Goal: Information Seeking & Learning: Check status

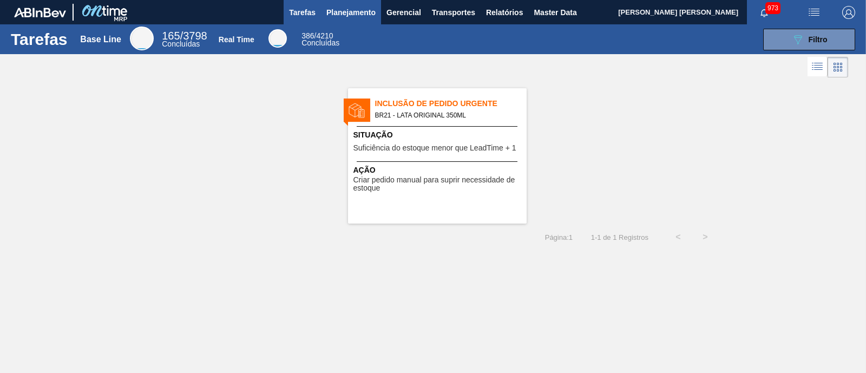
click at [355, 20] on button "Planejamento" at bounding box center [351, 12] width 60 height 24
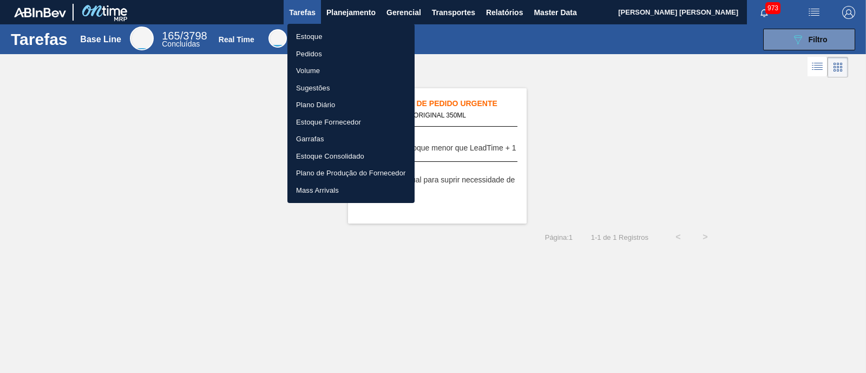
click at [317, 39] on li "Estoque" at bounding box center [350, 36] width 127 height 17
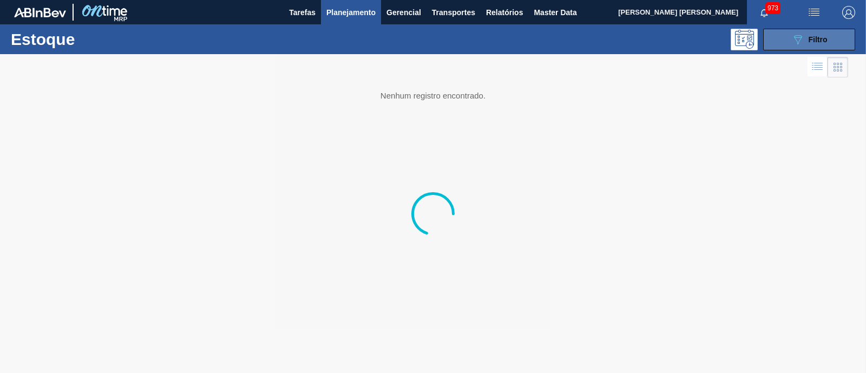
click at [812, 47] on button "089F7B8B-B2A5-4AFE-B5C0-19BA573D28AC Filtro" at bounding box center [809, 40] width 92 height 22
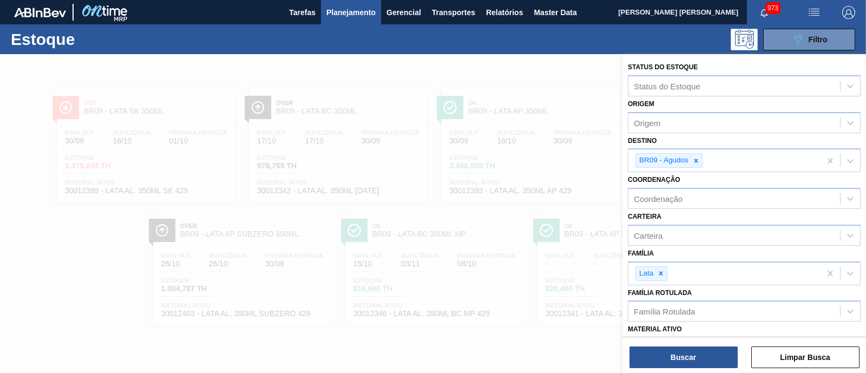
click at [446, 215] on div at bounding box center [433, 240] width 866 height 373
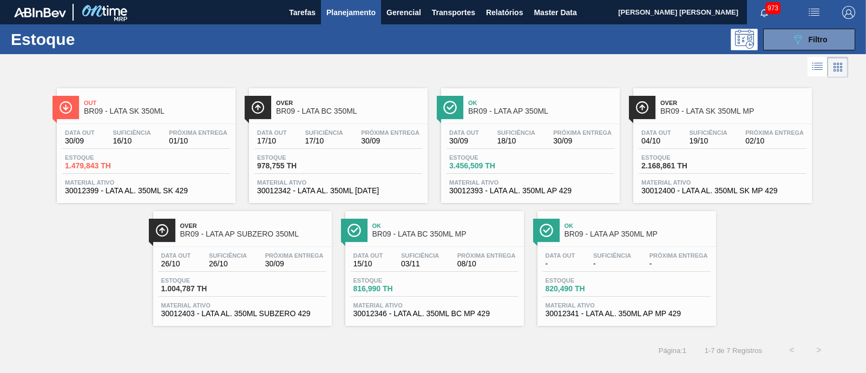
click at [406, 275] on div "Data out 15/10 Suficiência 03/11 Próxima Entrega 08/10 Estoque 816,990 TH Mater…" at bounding box center [434, 284] width 179 height 74
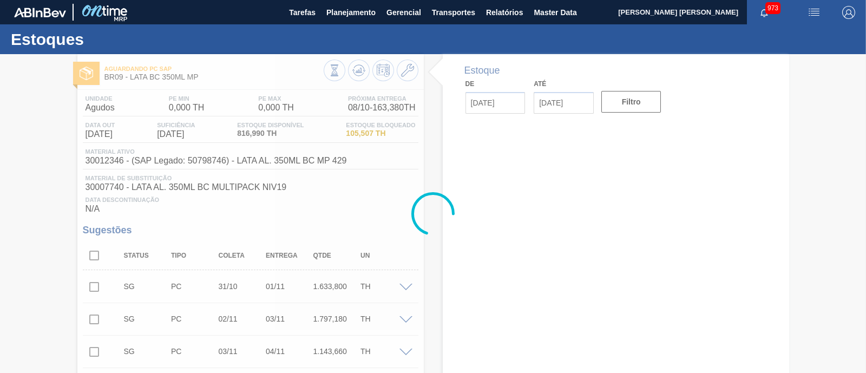
type input "[DATE]"
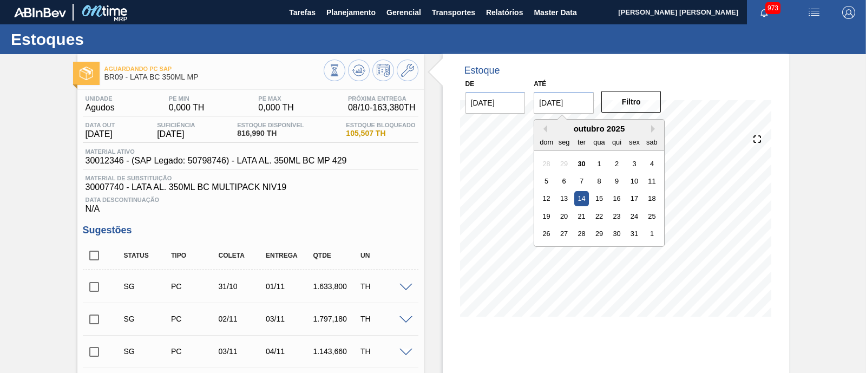
click at [577, 101] on input "[DATE]" at bounding box center [564, 103] width 60 height 22
click at [633, 233] on div "31" at bounding box center [634, 233] width 15 height 15
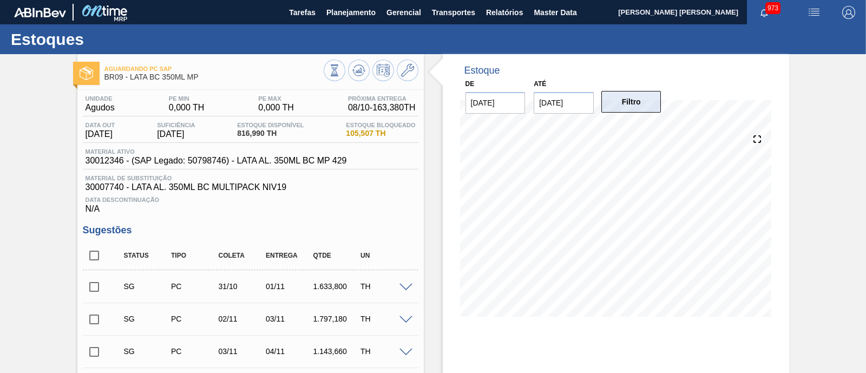
click at [620, 110] on button "Filtro" at bounding box center [631, 102] width 60 height 22
click at [584, 107] on input "[DATE]" at bounding box center [564, 103] width 60 height 22
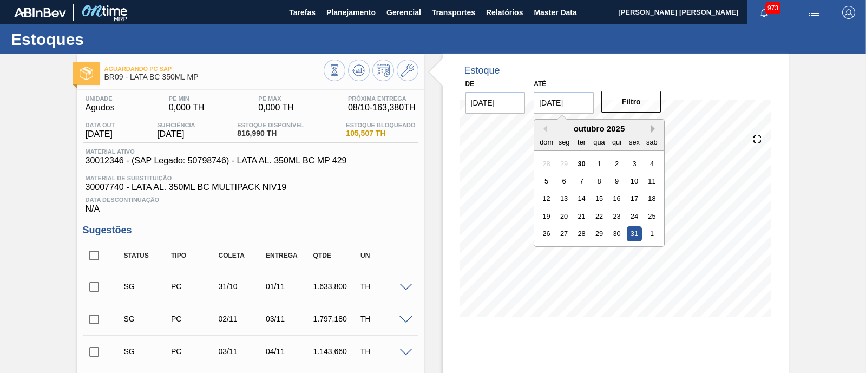
click at [656, 128] on button "Next Month" at bounding box center [655, 129] width 8 height 8
click at [652, 238] on div "29" at bounding box center [651, 233] width 15 height 15
type input "[DATE]"
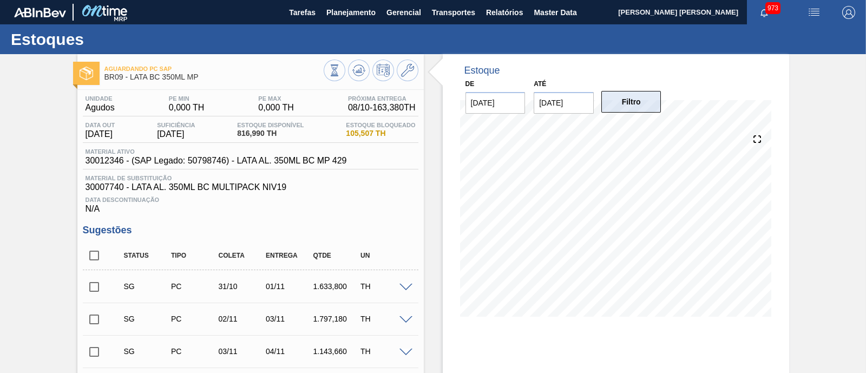
click at [630, 104] on button "Filtro" at bounding box center [631, 102] width 60 height 22
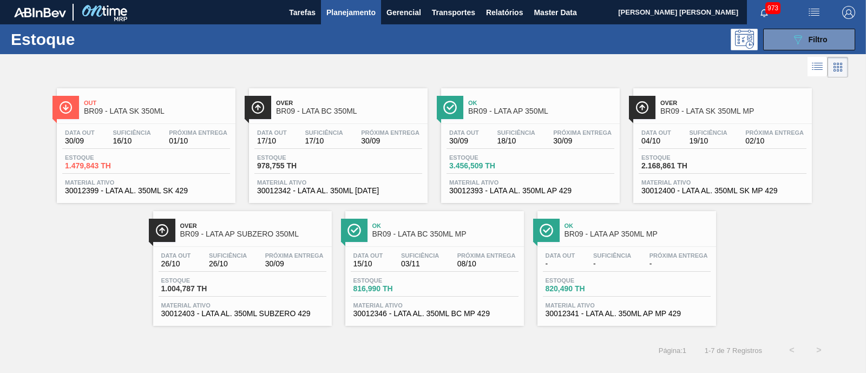
click at [212, 126] on div "Data out 30/09 Suficiência 16/10 Próxima Entrega 01/10 Estoque 1.479,843 TH Mat…" at bounding box center [146, 161] width 179 height 74
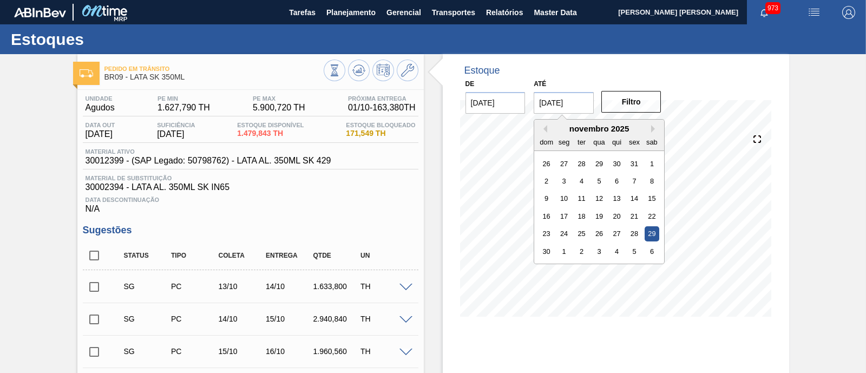
click at [574, 98] on input "[DATE]" at bounding box center [564, 103] width 60 height 22
click at [647, 160] on div "1" at bounding box center [651, 163] width 15 height 15
type input "[DATE]"
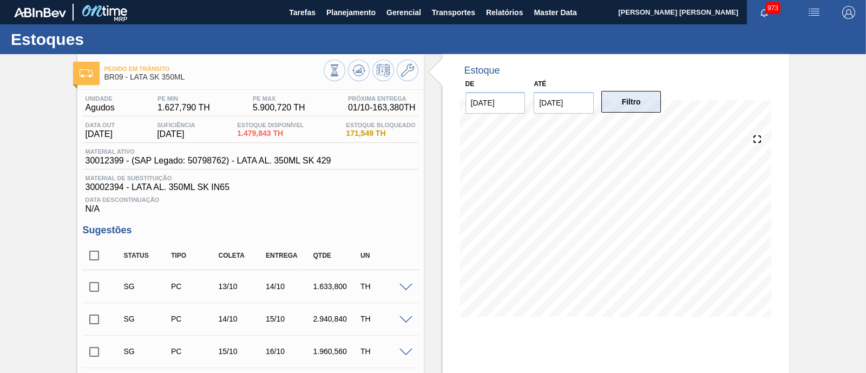
click at [623, 112] on button "Filtro" at bounding box center [631, 102] width 60 height 22
click at [509, 9] on span "Relatórios" at bounding box center [504, 12] width 37 height 13
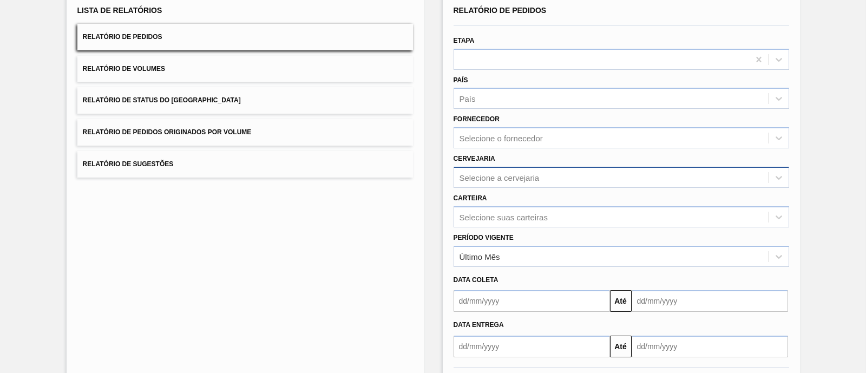
scroll to position [127, 0]
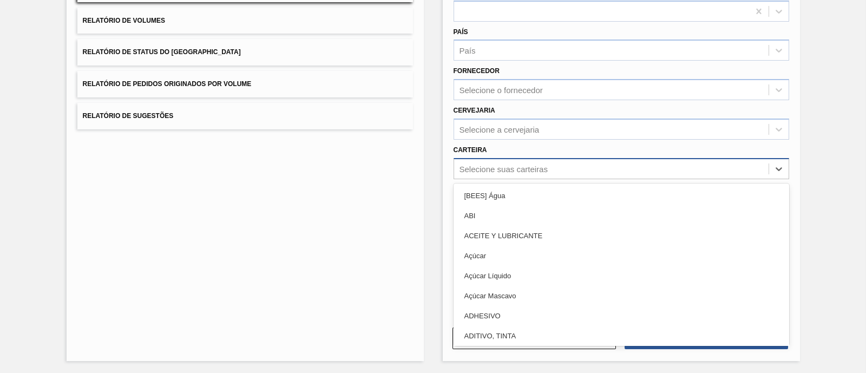
click at [495, 172] on div "Selecione suas carteiras" at bounding box center [611, 169] width 314 height 16
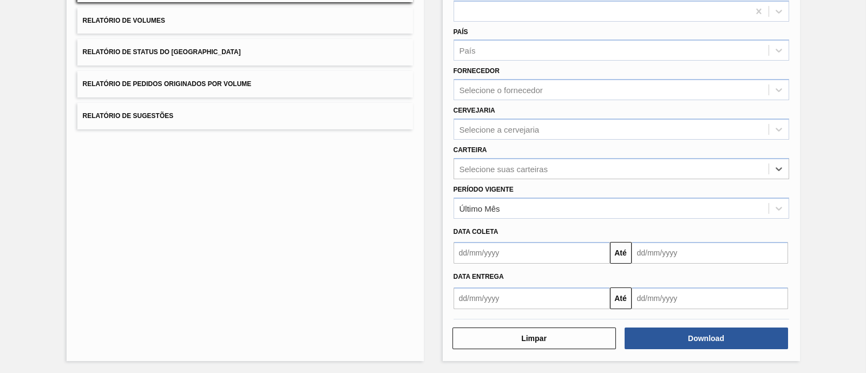
scroll to position [0, 0]
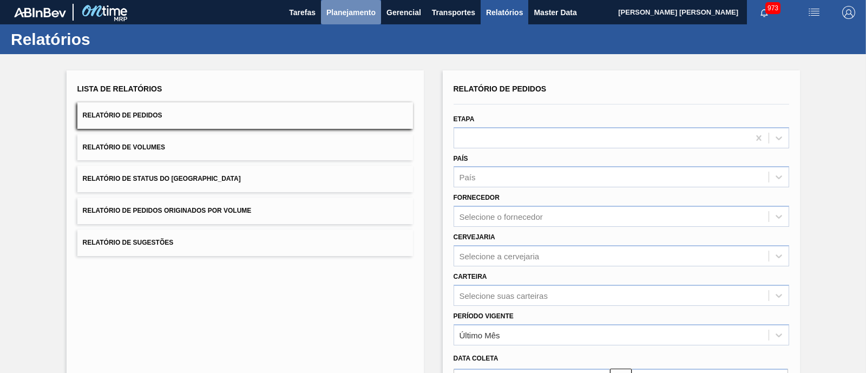
click at [341, 12] on span "Planejamento" at bounding box center [350, 12] width 49 height 13
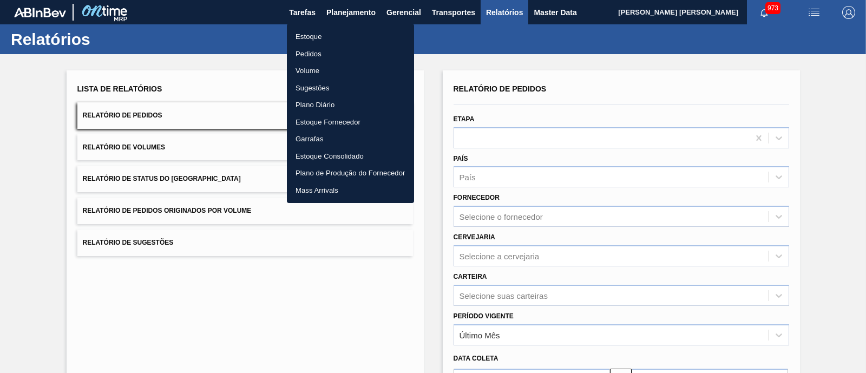
click at [330, 33] on li "Estoque" at bounding box center [350, 36] width 127 height 17
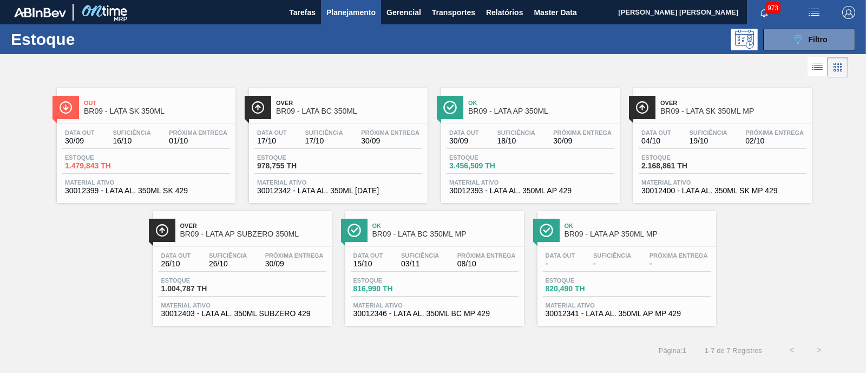
click at [122, 136] on div "Suficiência 16/10" at bounding box center [131, 137] width 43 height 16
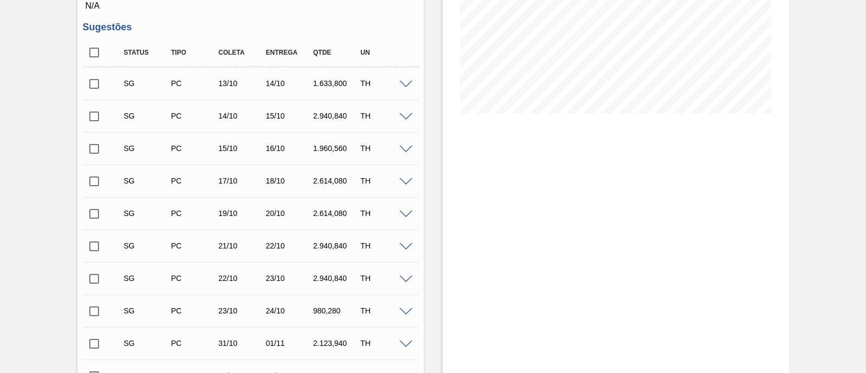
scroll to position [67, 0]
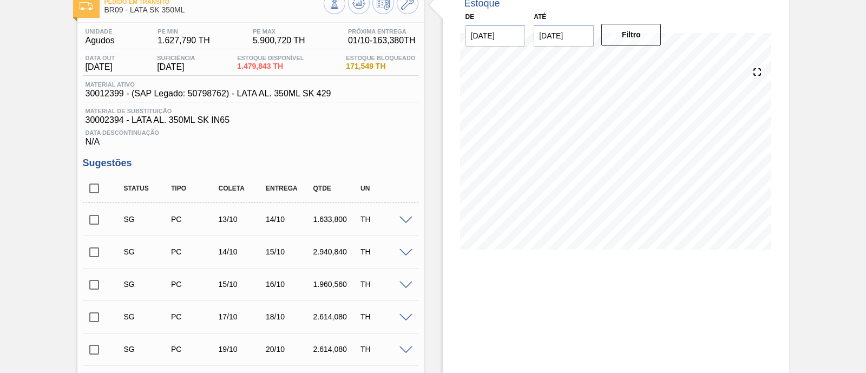
click at [93, 188] on input "checkbox" at bounding box center [94, 188] width 23 height 23
checkbox input "true"
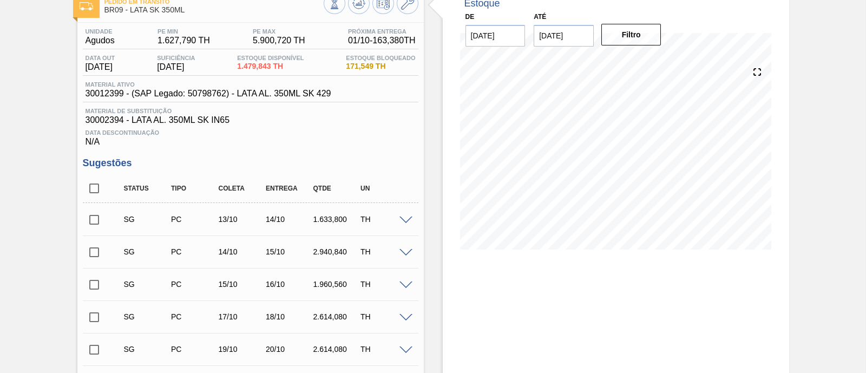
checkbox input "true"
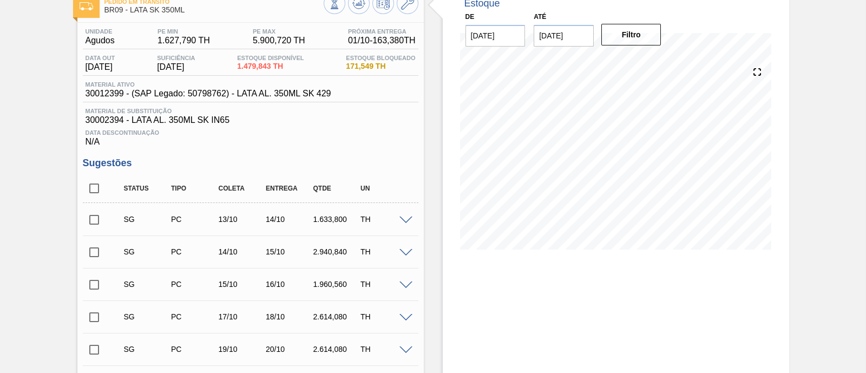
checkbox input "true"
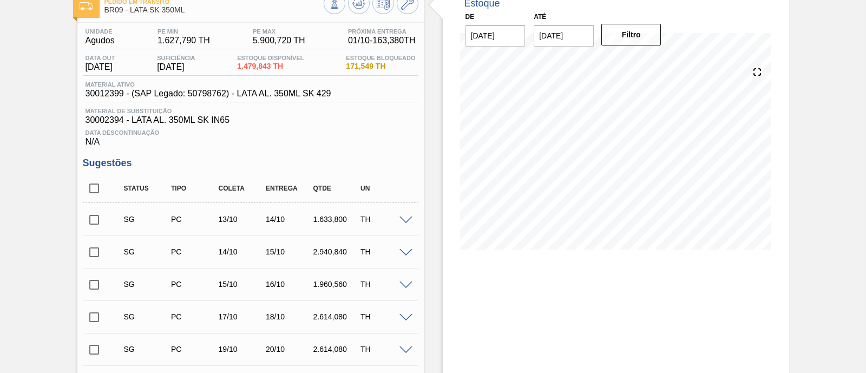
checkbox input "true"
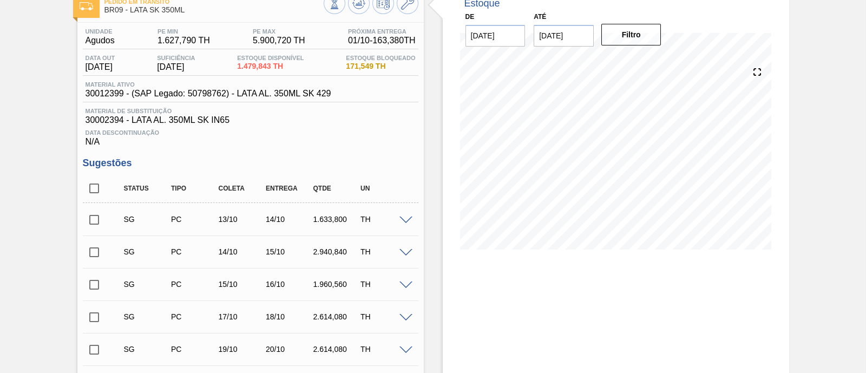
checkbox input "true"
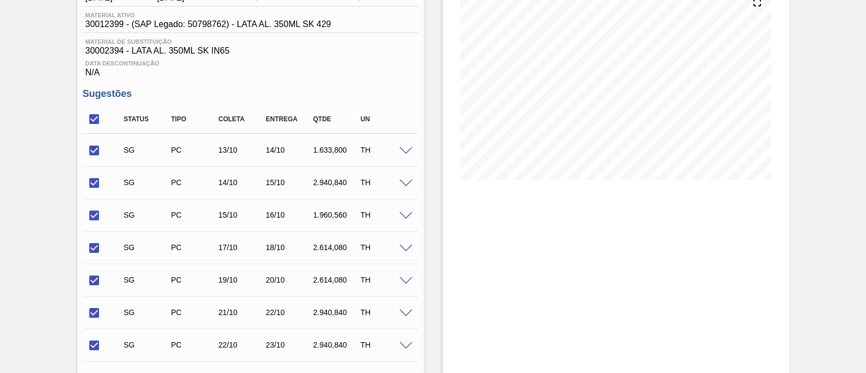
scroll to position [203, 0]
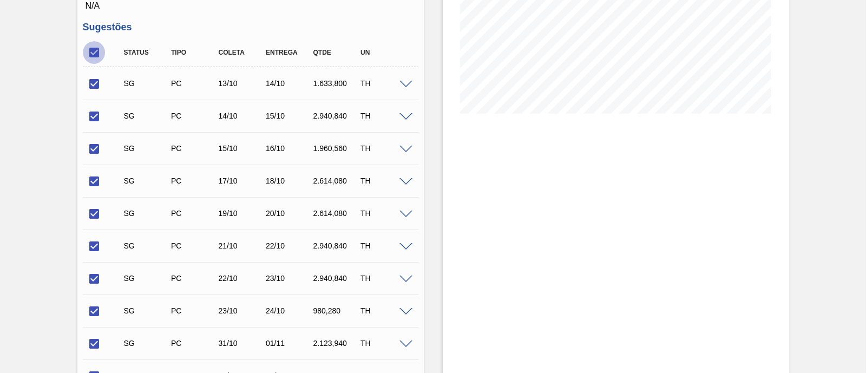
click at [95, 50] on input "checkbox" at bounding box center [94, 52] width 23 height 23
checkbox input "false"
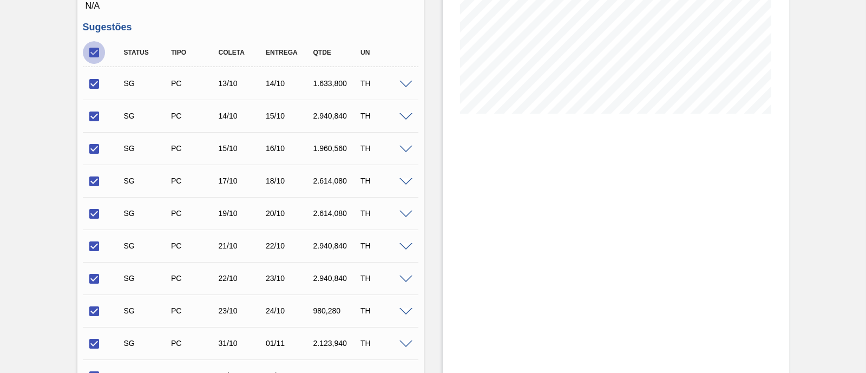
checkbox input "false"
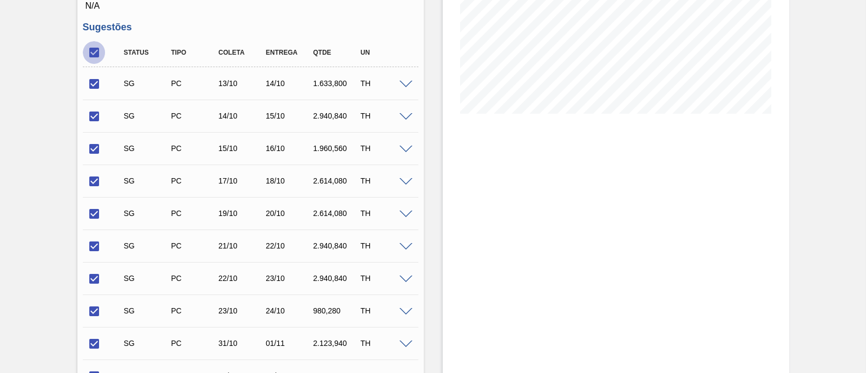
checkbox input "false"
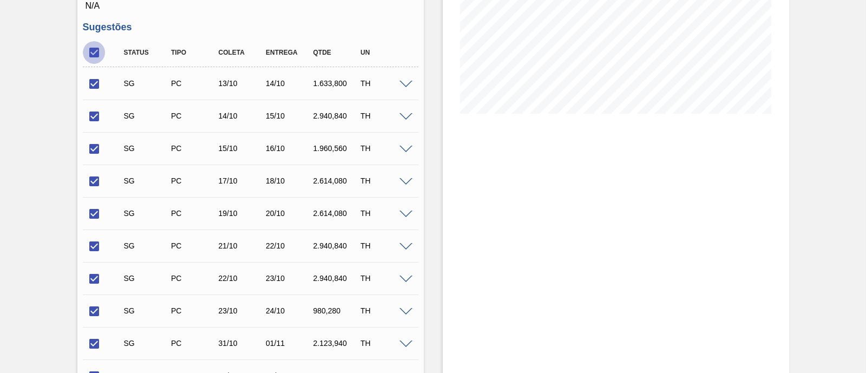
checkbox input "false"
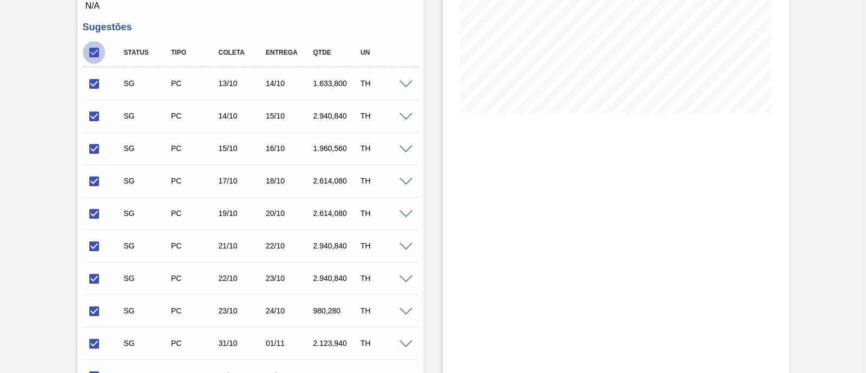
checkbox input "false"
click at [96, 82] on input "checkbox" at bounding box center [94, 84] width 23 height 23
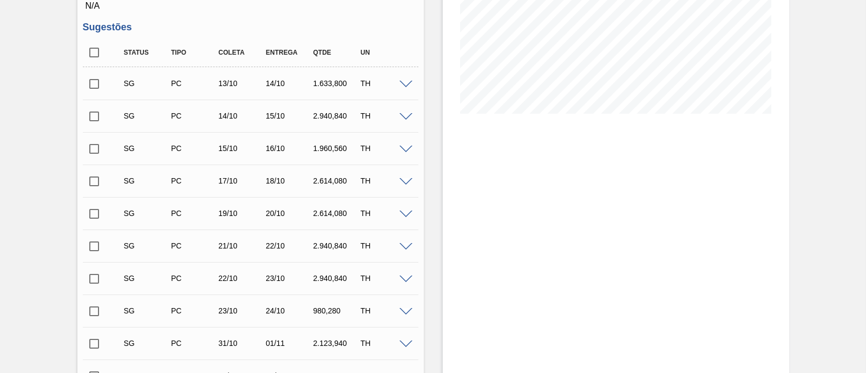
checkbox input "true"
click at [92, 117] on input "checkbox" at bounding box center [94, 116] width 23 height 23
checkbox input "true"
click at [87, 158] on input "checkbox" at bounding box center [94, 148] width 23 height 23
checkbox input "true"
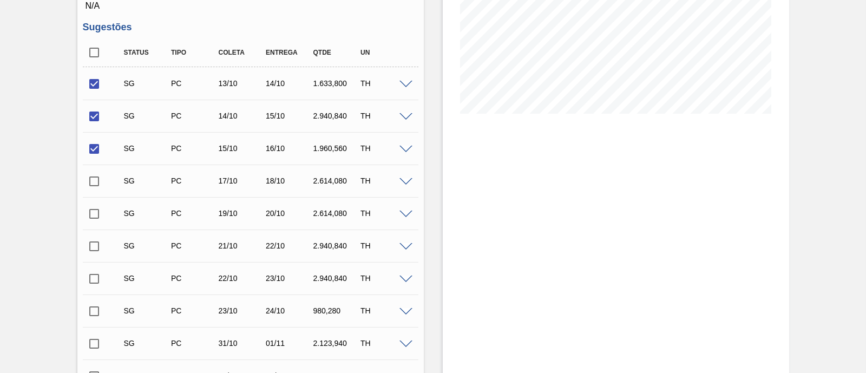
click at [97, 182] on input "checkbox" at bounding box center [94, 181] width 23 height 23
checkbox input "true"
click at [101, 215] on input "checkbox" at bounding box center [94, 213] width 23 height 23
checkbox input "true"
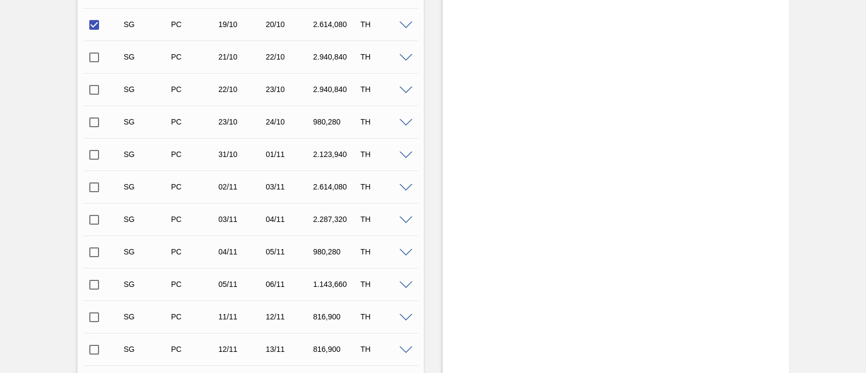
scroll to position [676, 0]
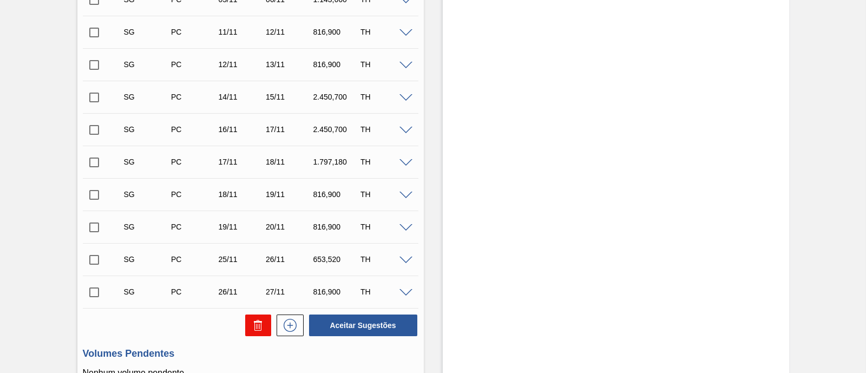
click at [266, 327] on button at bounding box center [258, 325] width 26 height 22
checkbox input "false"
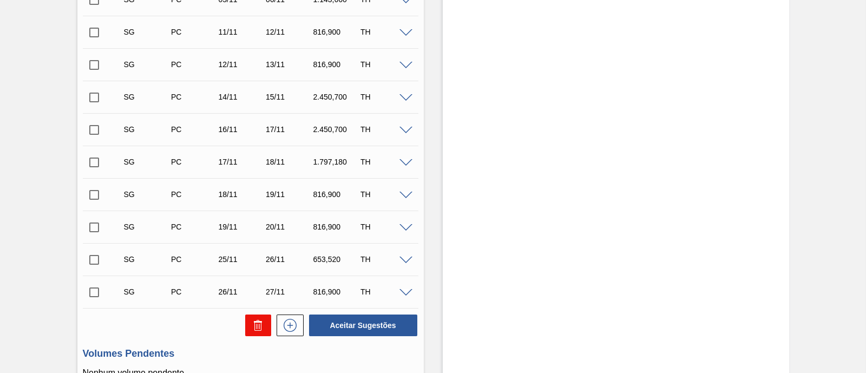
checkbox input "false"
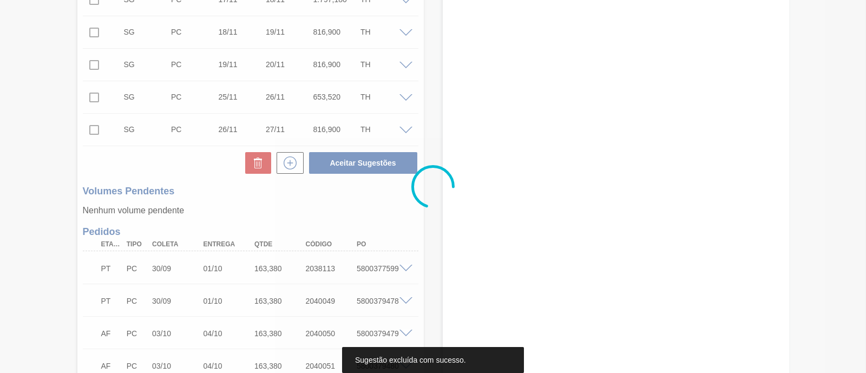
scroll to position [514, 0]
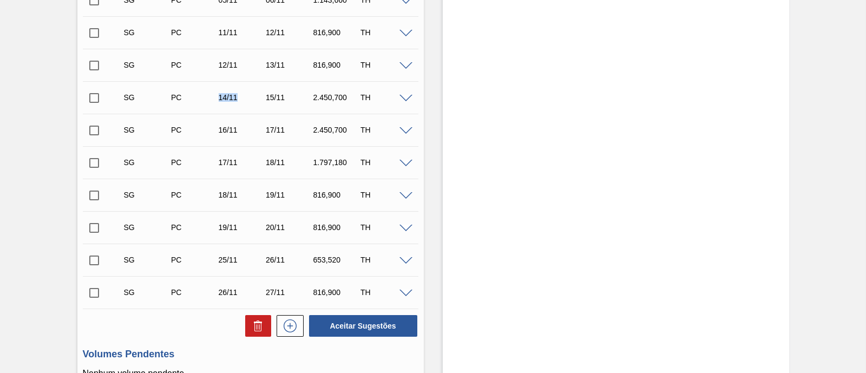
drag, startPoint x: 219, startPoint y: 100, endPoint x: 244, endPoint y: 96, distance: 25.7
click at [244, 96] on div "14/11" at bounding box center [242, 97] width 52 height 9
drag, startPoint x: 311, startPoint y: 101, endPoint x: 354, endPoint y: 96, distance: 43.6
click at [354, 96] on div "SG PC 14/11 15/11 2.450,700 TH" at bounding box center [259, 98] width 284 height 22
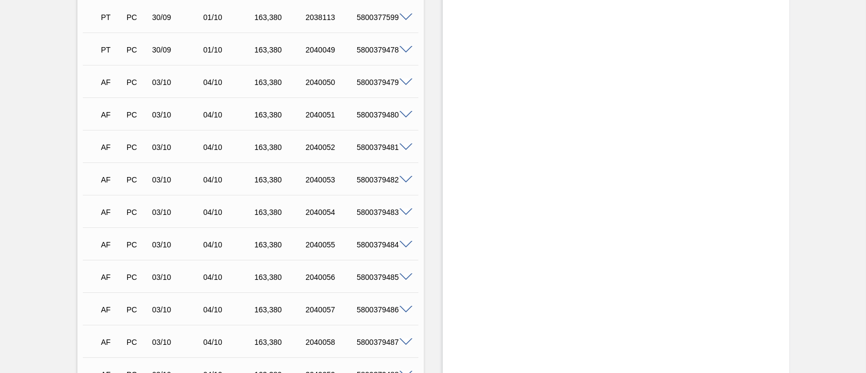
scroll to position [946, 0]
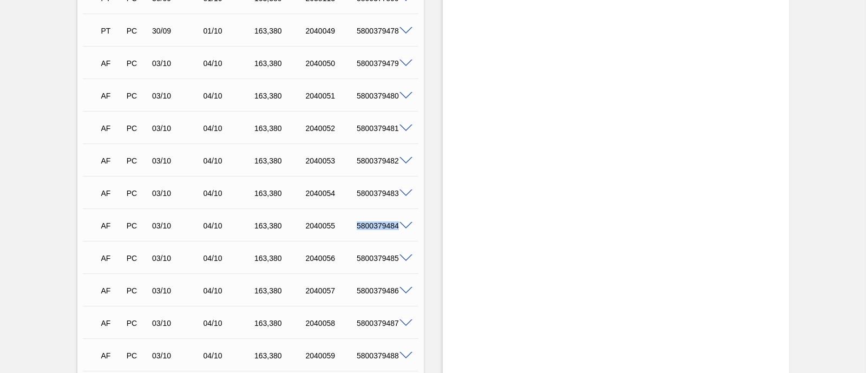
drag, startPoint x: 352, startPoint y: 226, endPoint x: 395, endPoint y: 228, distance: 43.4
click at [395, 228] on div "AF PC 03/10 04/10 163,[PHONE_NUMBER] 5800379484" at bounding box center [250, 224] width 335 height 27
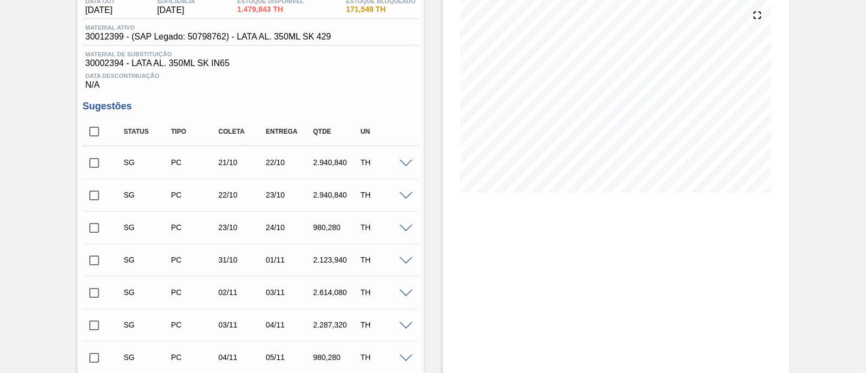
scroll to position [0, 0]
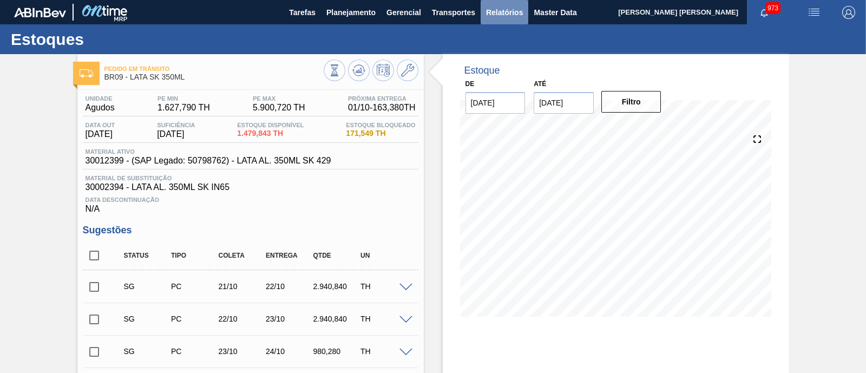
click at [485, 2] on button "Relatórios" at bounding box center [505, 12] width 48 height 24
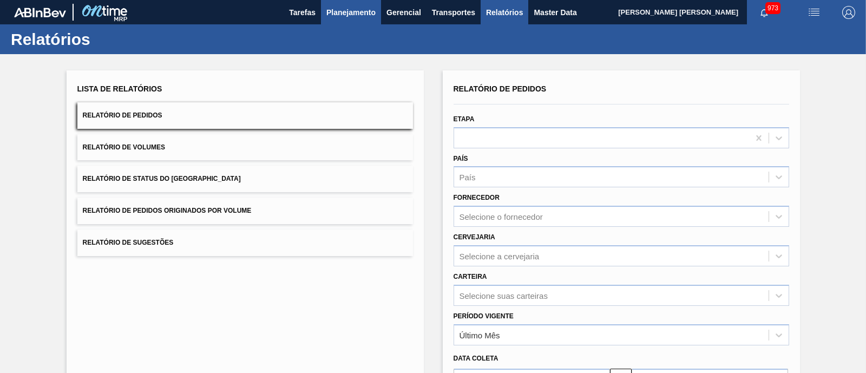
click at [343, 17] on span "Planejamento" at bounding box center [350, 12] width 49 height 13
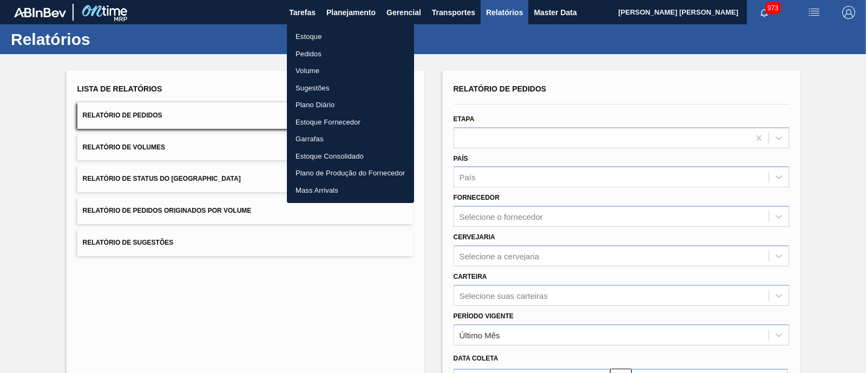
click at [333, 39] on li "Estoque" at bounding box center [350, 36] width 127 height 17
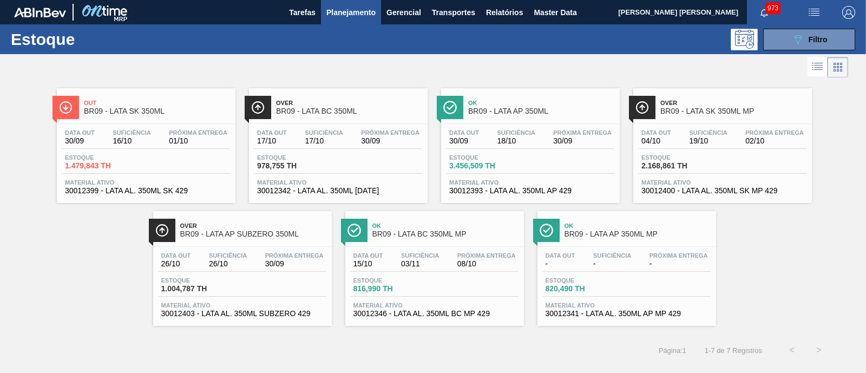
click at [199, 139] on span "01/10" at bounding box center [198, 141] width 58 height 8
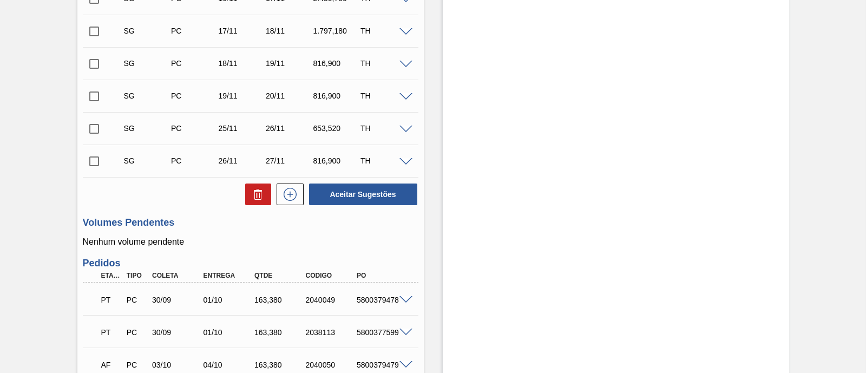
scroll to position [744, 0]
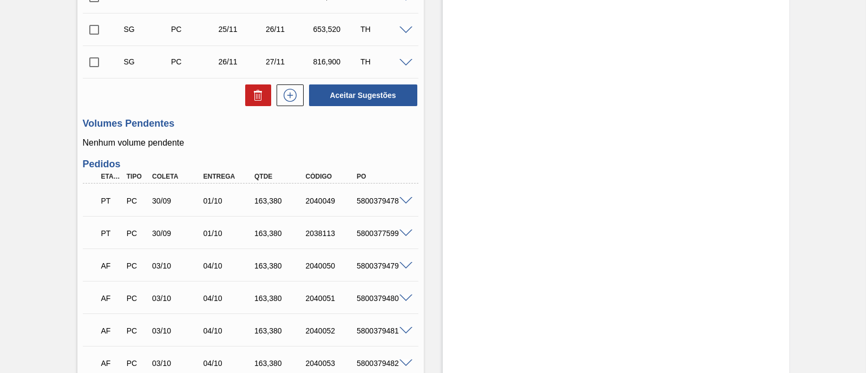
click at [404, 200] on span at bounding box center [405, 201] width 13 height 8
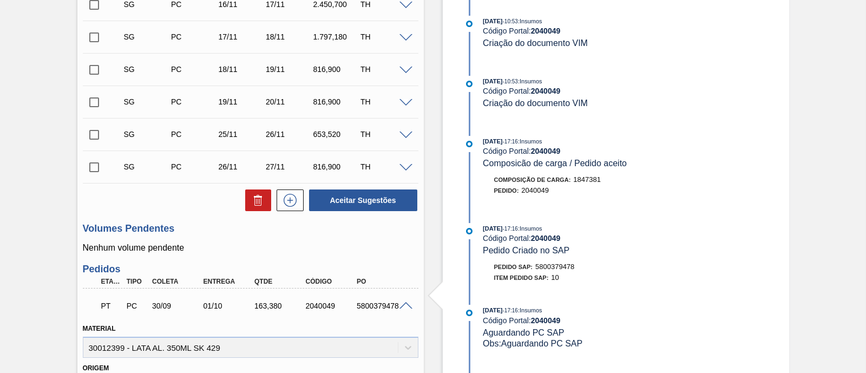
scroll to position [707, 0]
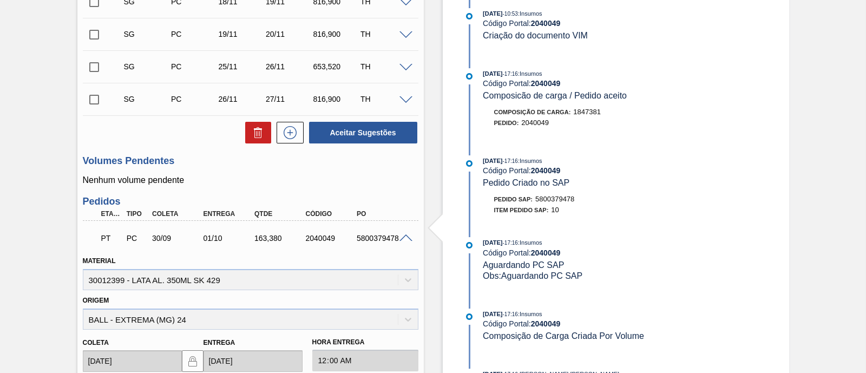
click at [407, 240] on span at bounding box center [405, 238] width 13 height 8
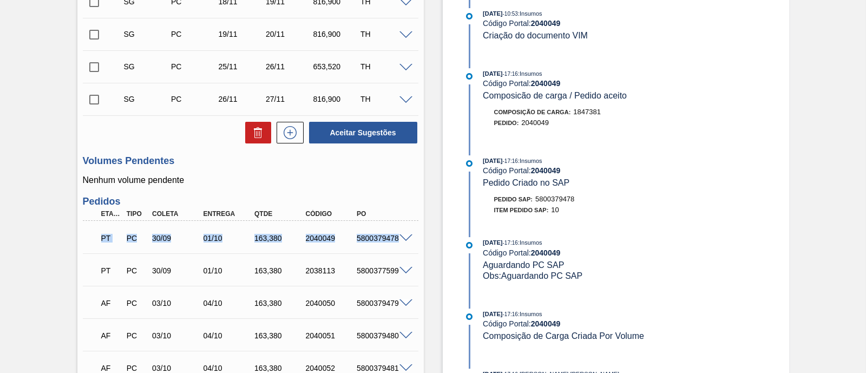
drag, startPoint x: 99, startPoint y: 236, endPoint x: 399, endPoint y: 226, distance: 300.0
click at [399, 226] on div "PT PC 30/09 01/10 163,[PHONE_NUMBER] 5800379478" at bounding box center [250, 236] width 335 height 27
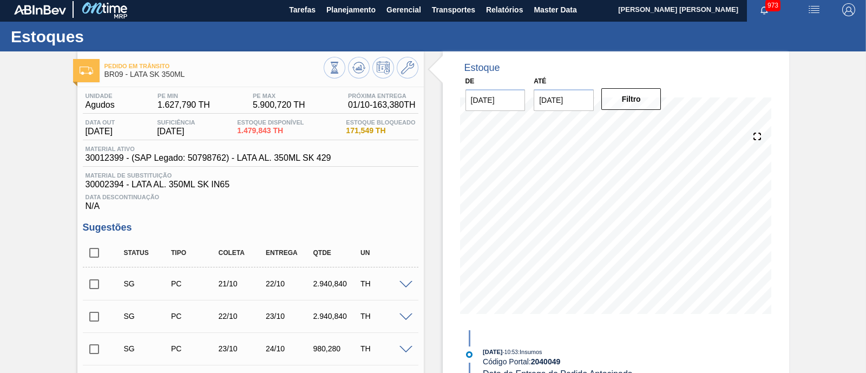
scroll to position [0, 0]
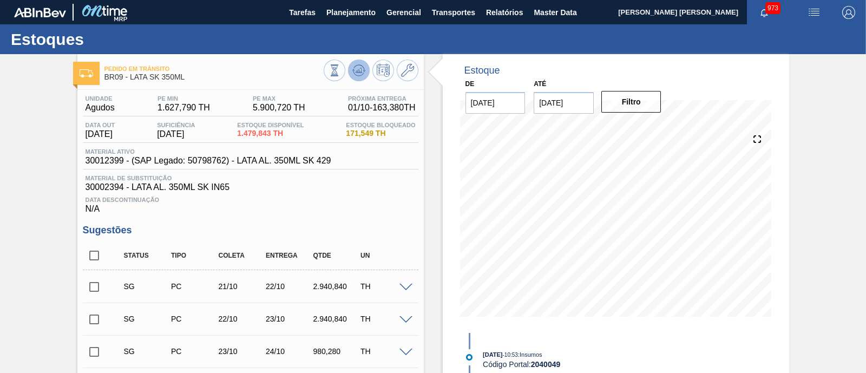
click at [354, 74] on icon at bounding box center [358, 70] width 13 height 13
